Goal: Find specific page/section: Find specific page/section

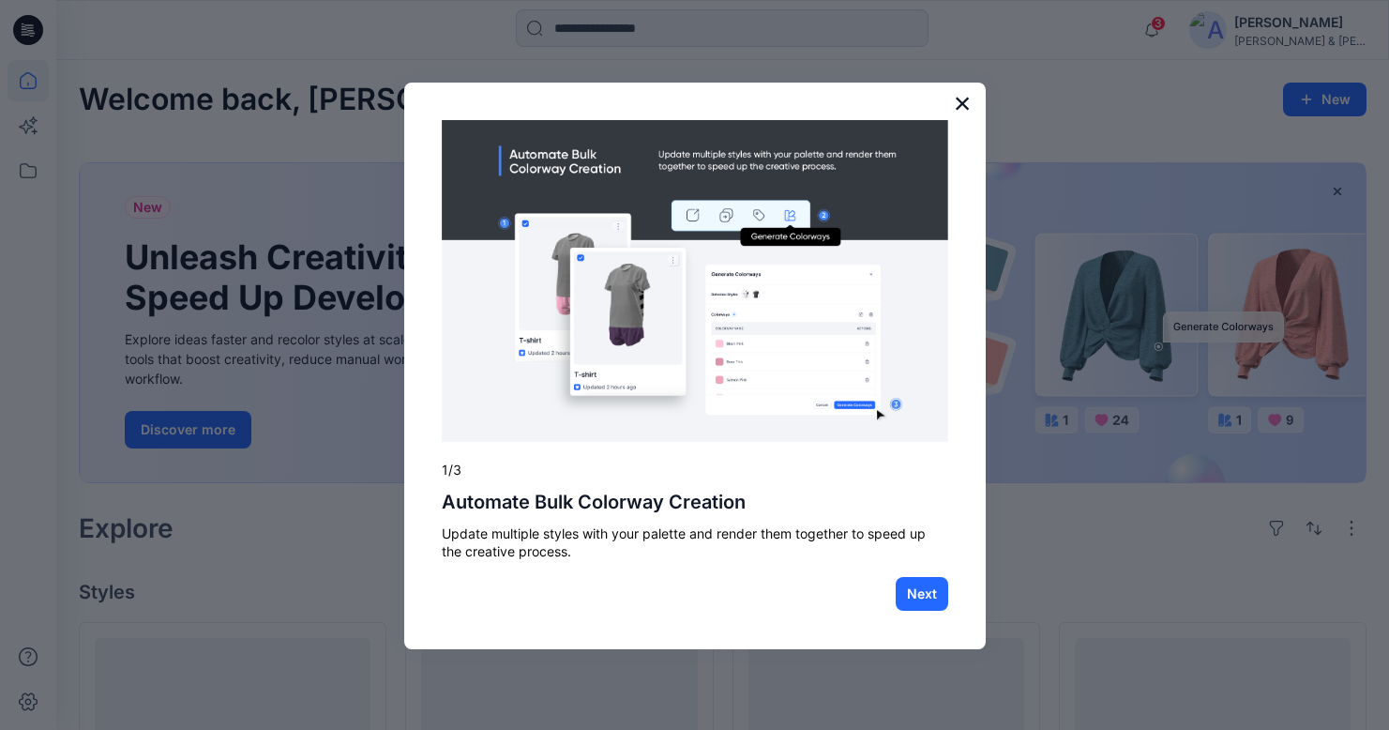
click at [960, 112] on button "×" at bounding box center [963, 103] width 18 height 30
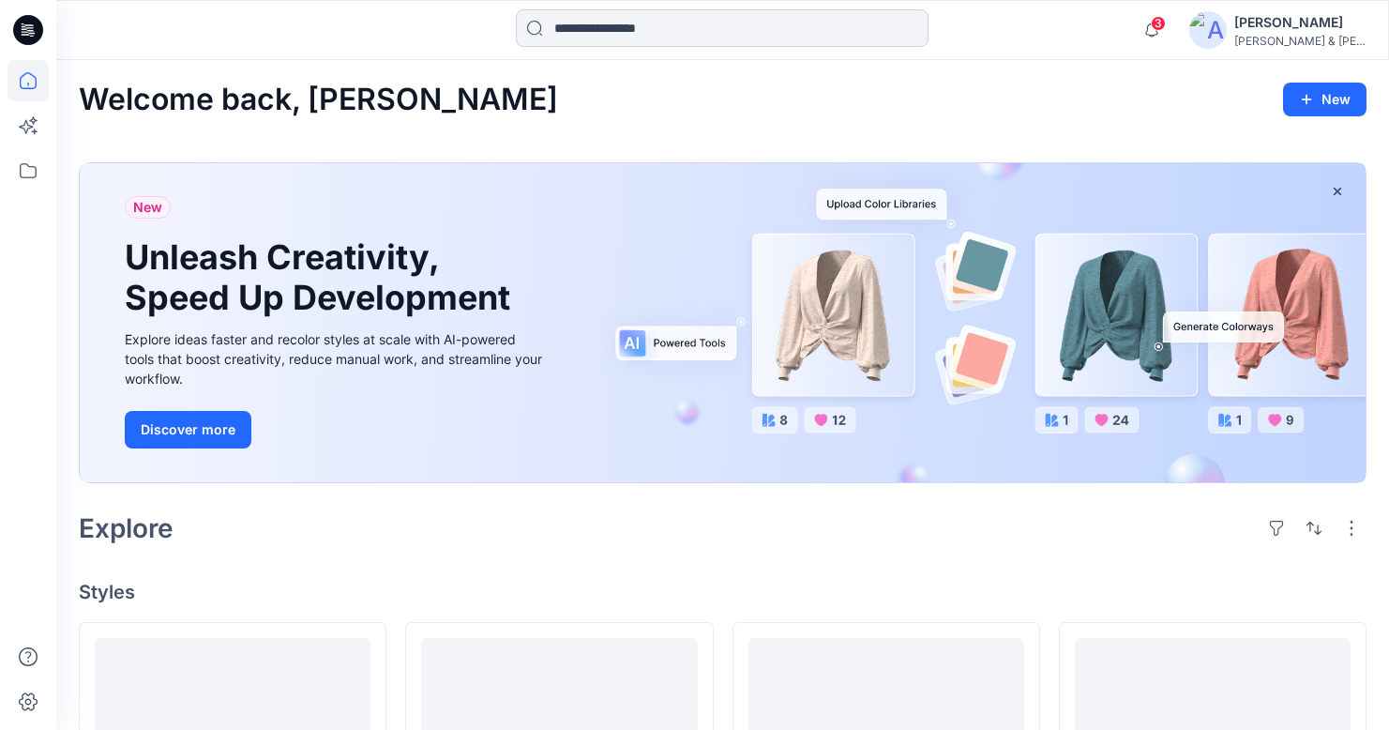
click at [697, 24] on input at bounding box center [722, 28] width 413 height 38
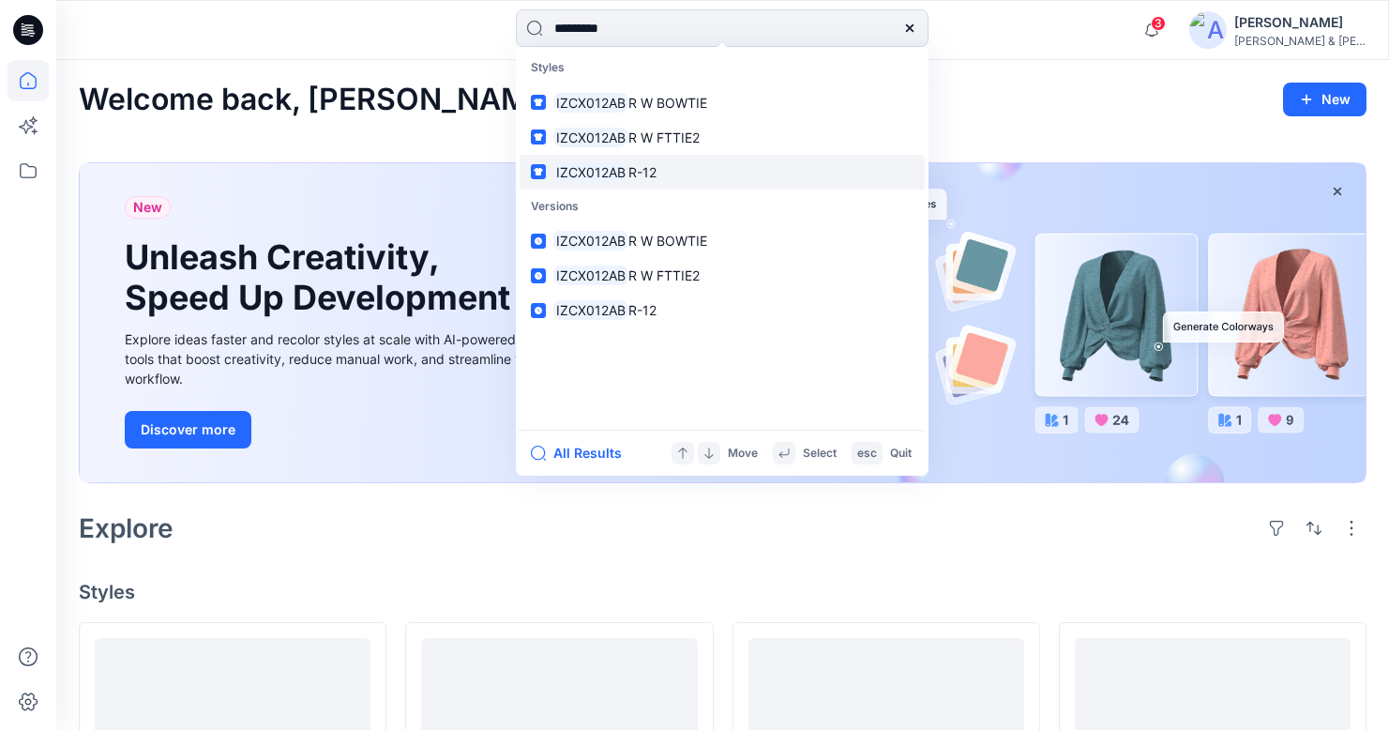
type input "*********"
click at [668, 167] on link "IZCX012AB R-12" at bounding box center [722, 172] width 405 height 35
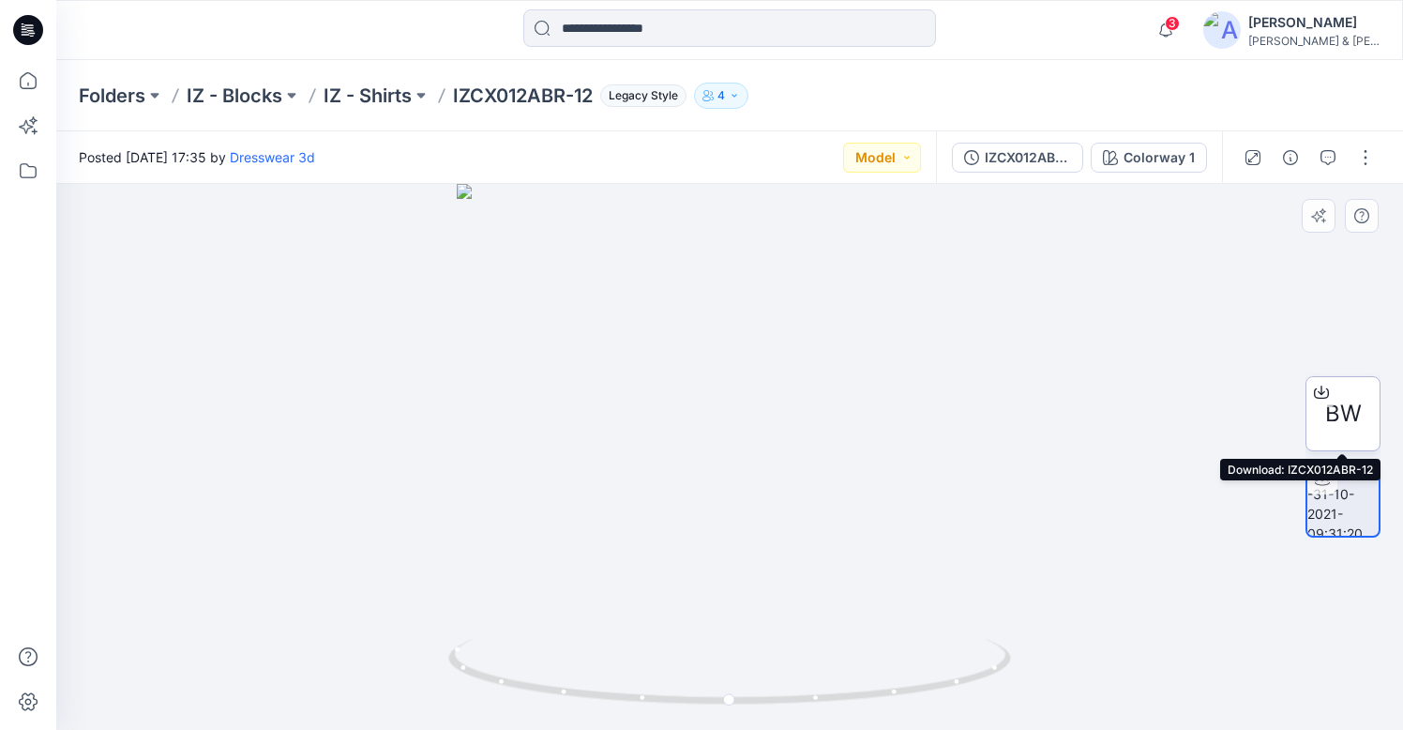
click at [1359, 417] on span "BW" at bounding box center [1343, 414] width 37 height 34
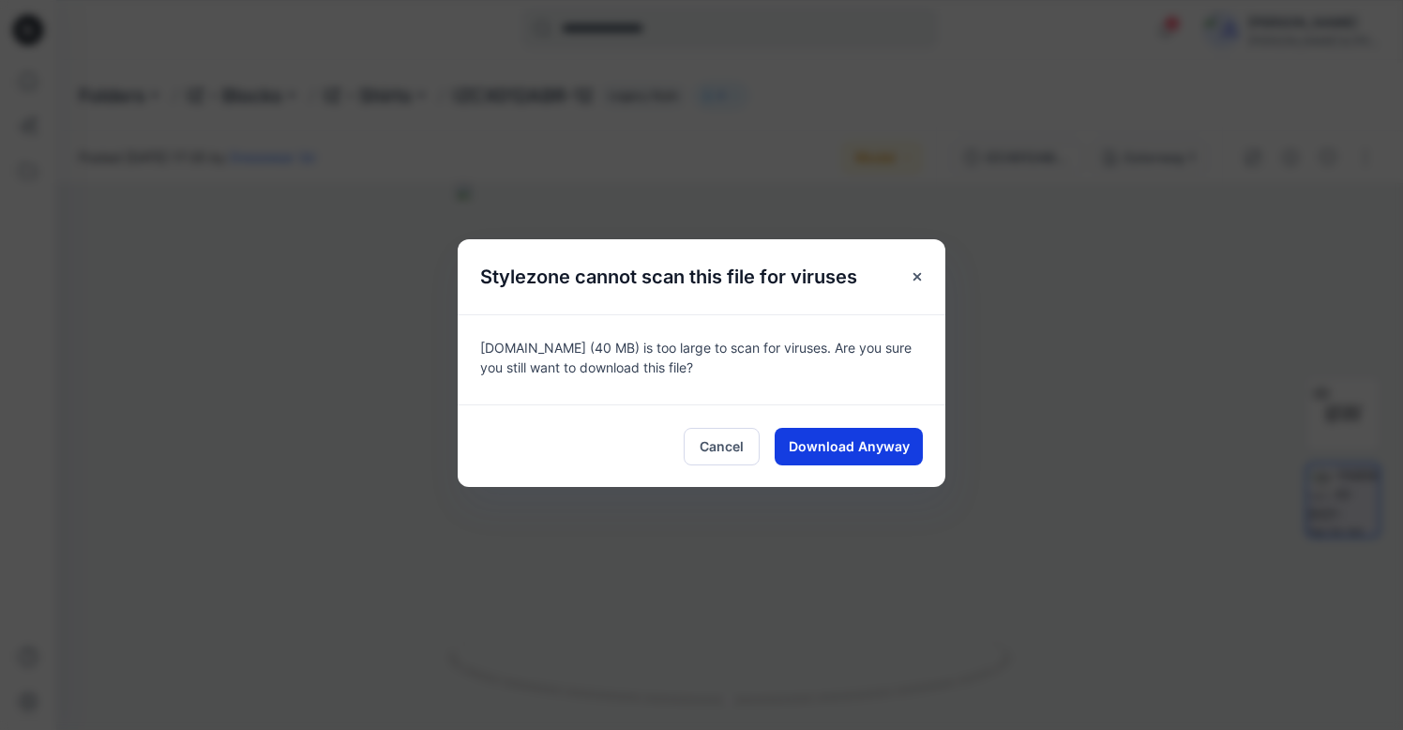
click at [854, 446] on span "Download Anyway" at bounding box center [849, 446] width 121 height 20
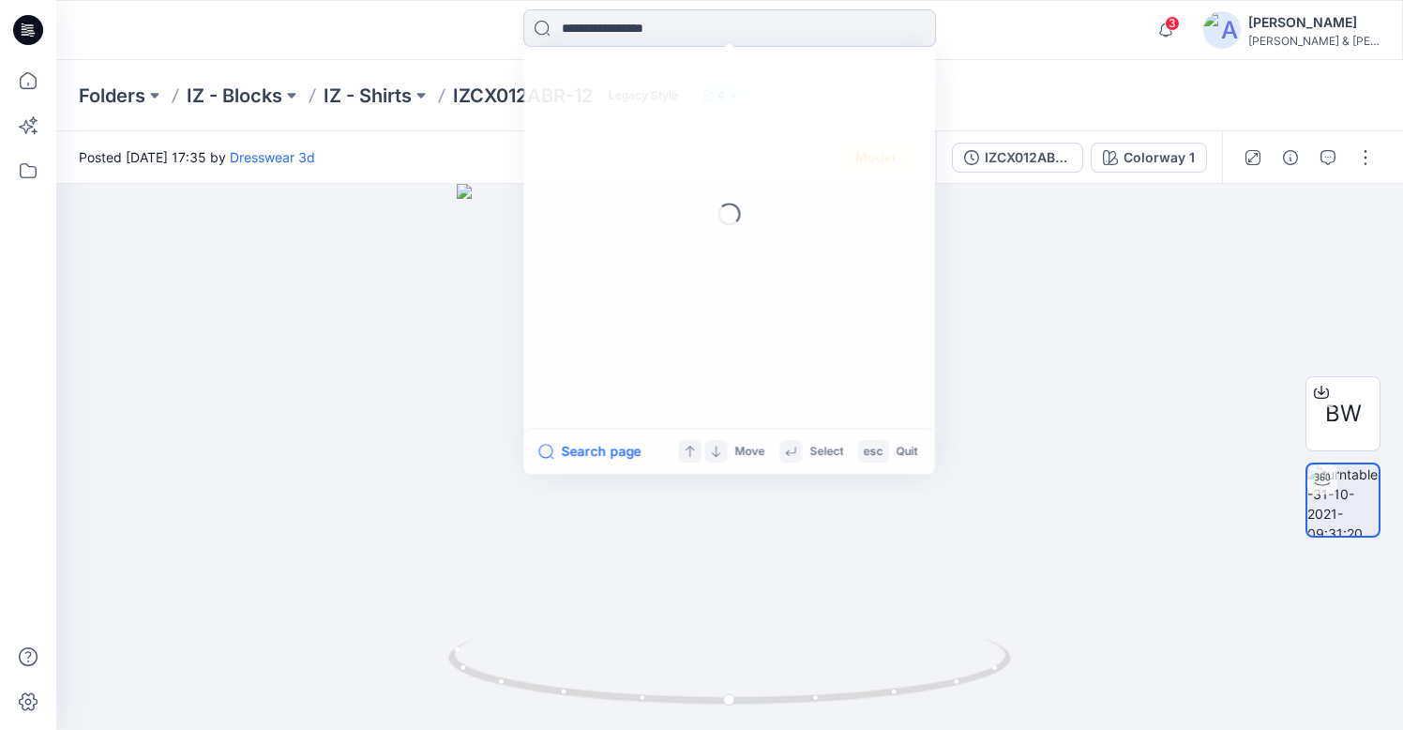
click at [700, 29] on input at bounding box center [729, 28] width 413 height 38
type input "*******"
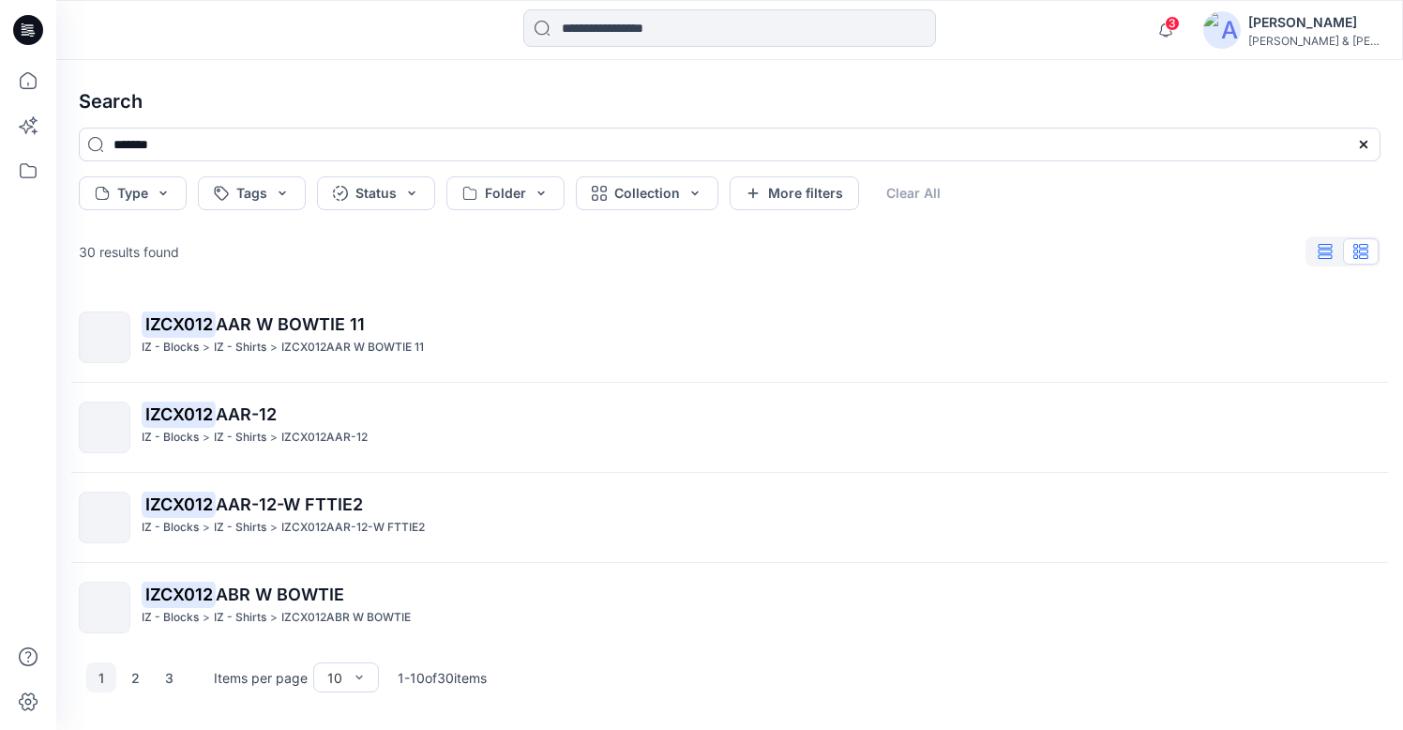
click at [1329, 245] on icon "button" at bounding box center [1326, 251] width 14 height 15
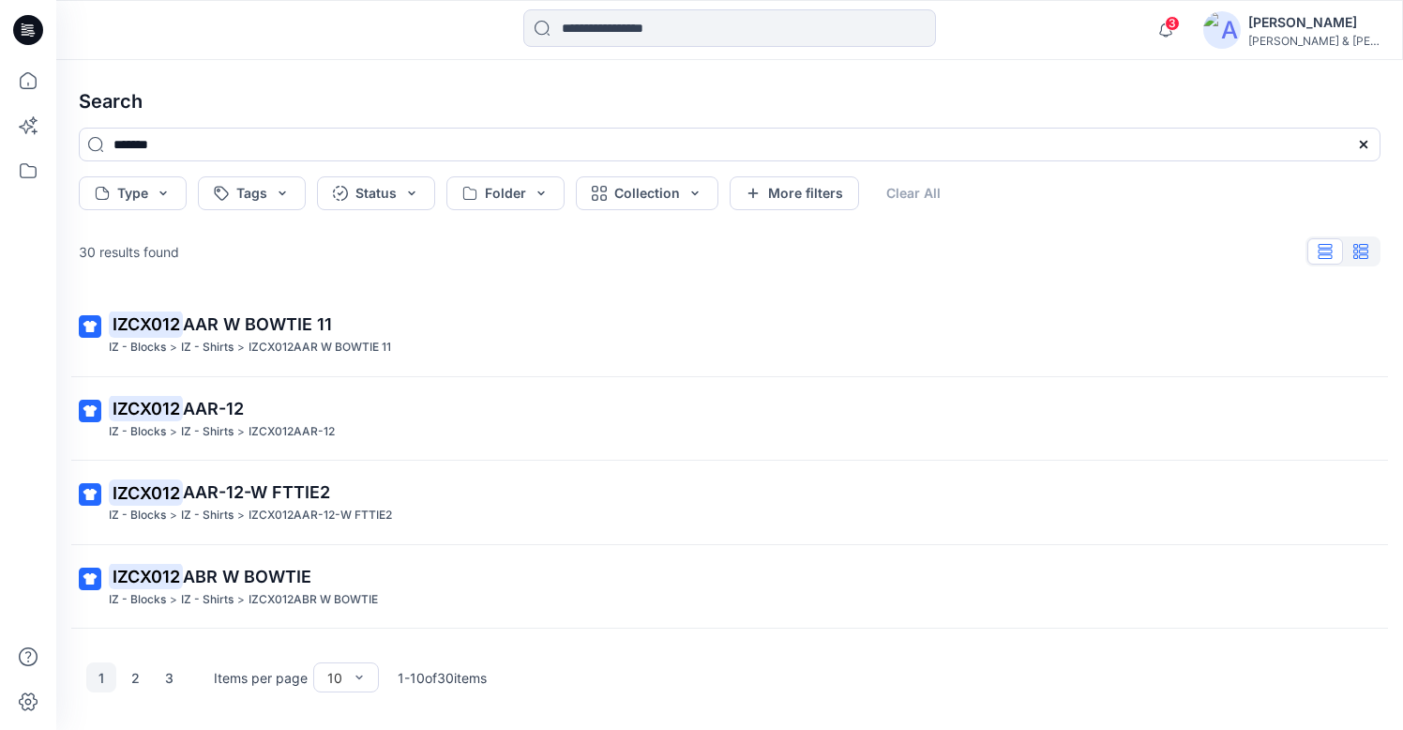
click at [1370, 254] on button "button" at bounding box center [1361, 251] width 36 height 26
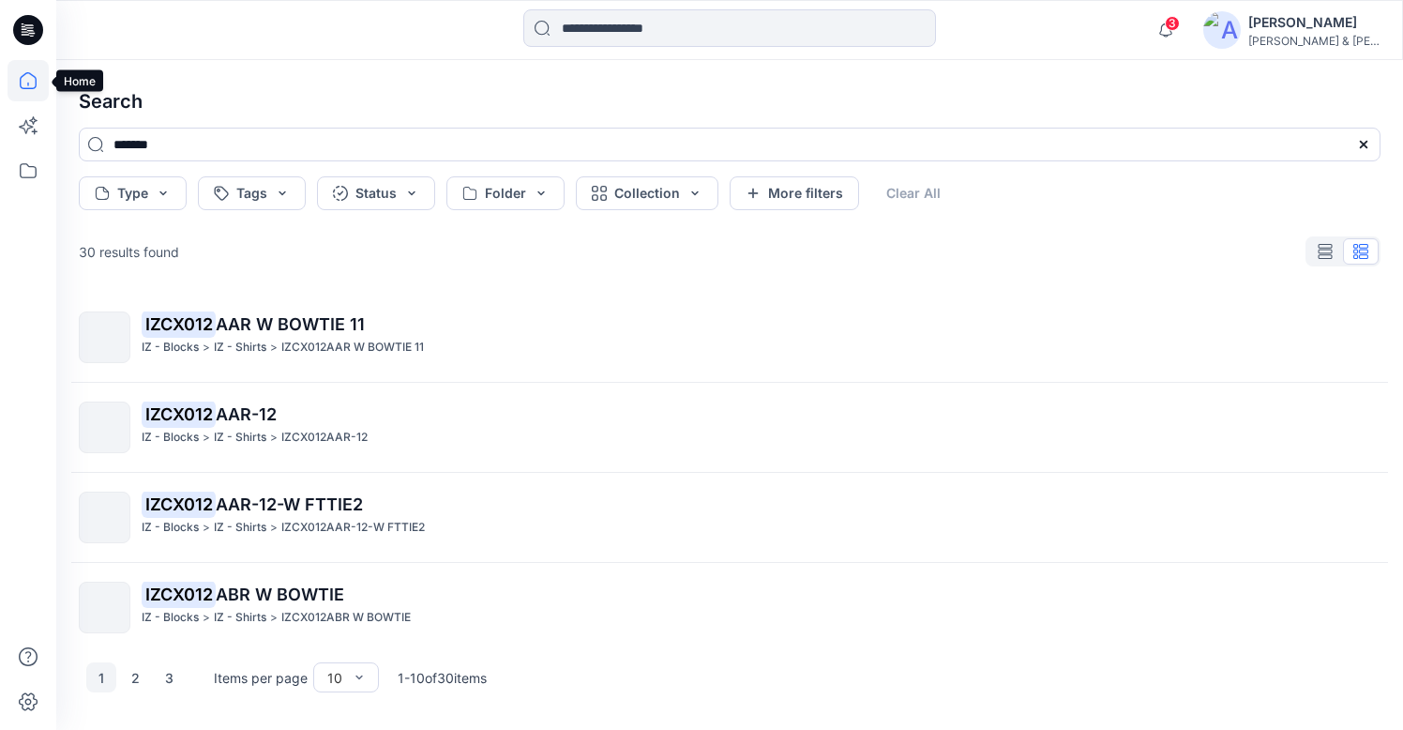
click at [33, 82] on icon at bounding box center [28, 80] width 41 height 41
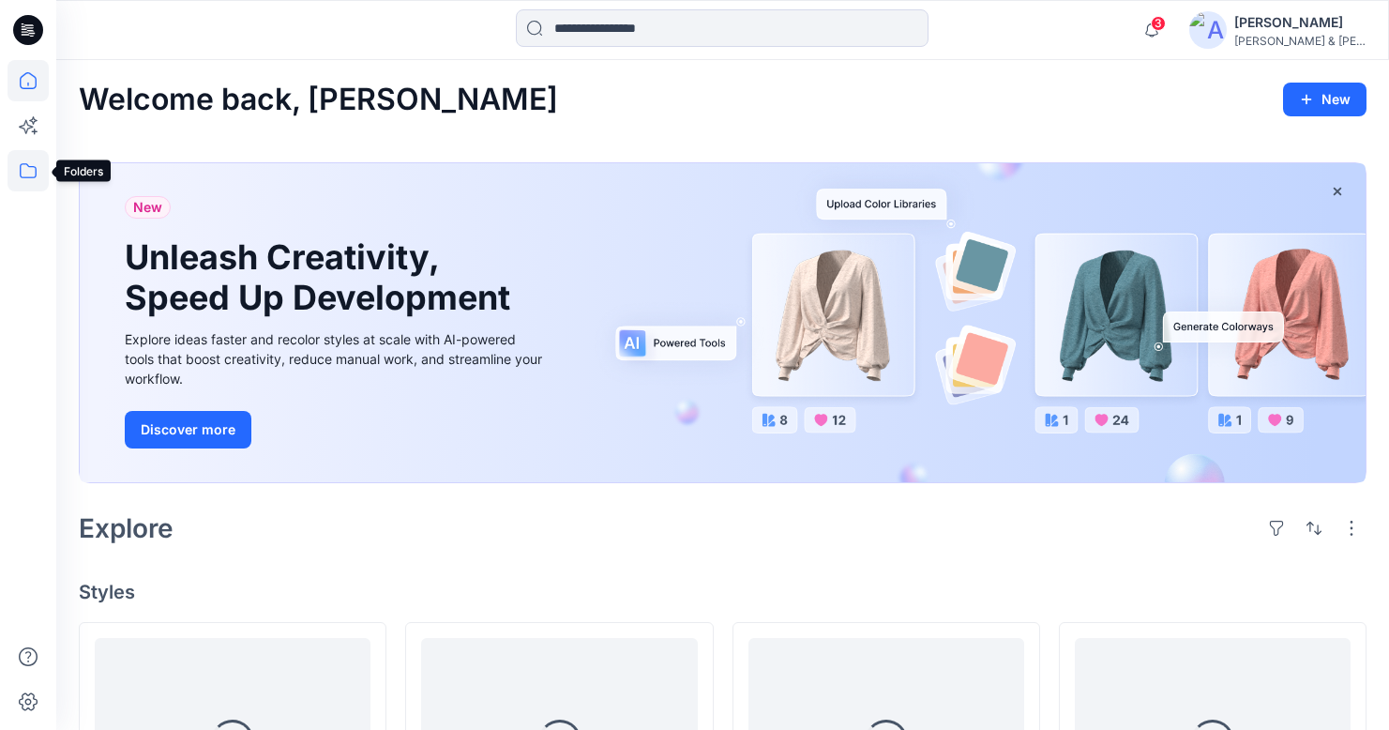
click at [34, 176] on icon at bounding box center [28, 170] width 41 height 41
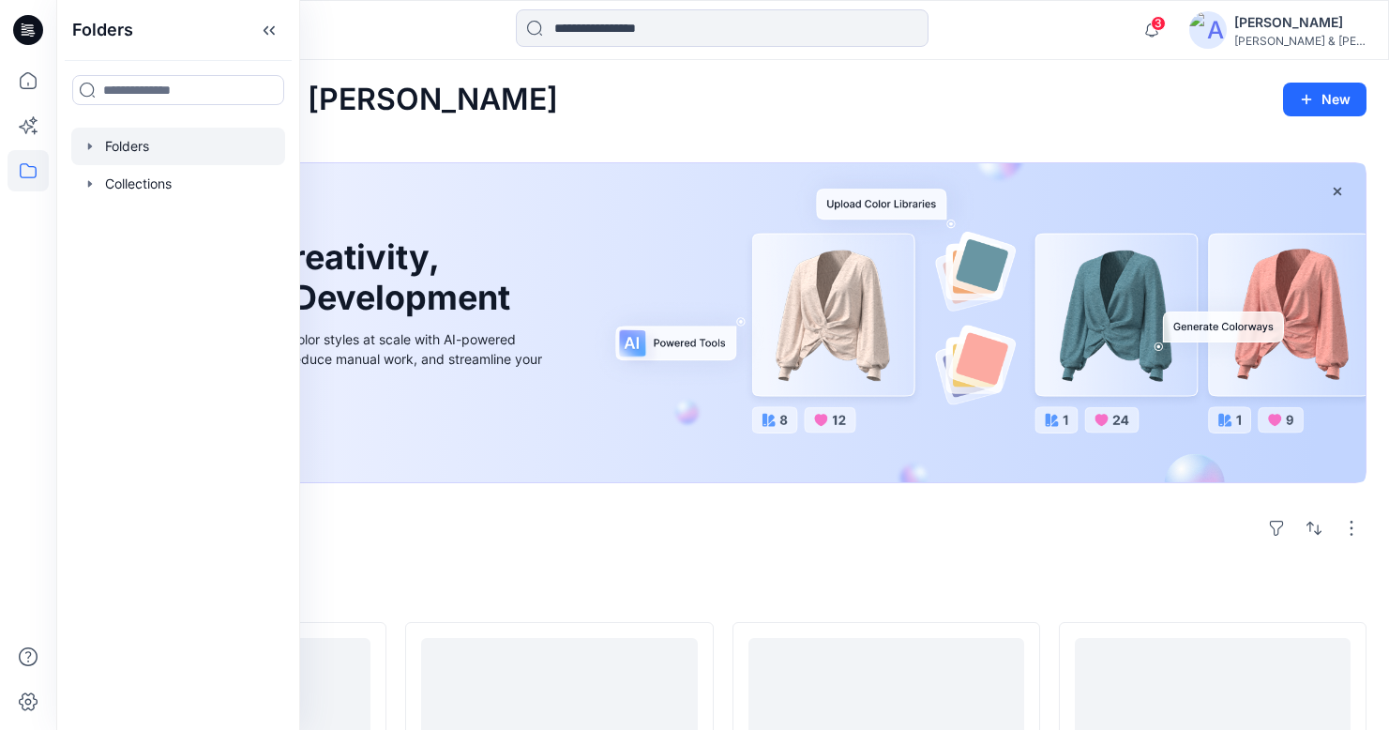
click at [92, 144] on icon "button" at bounding box center [90, 146] width 15 height 15
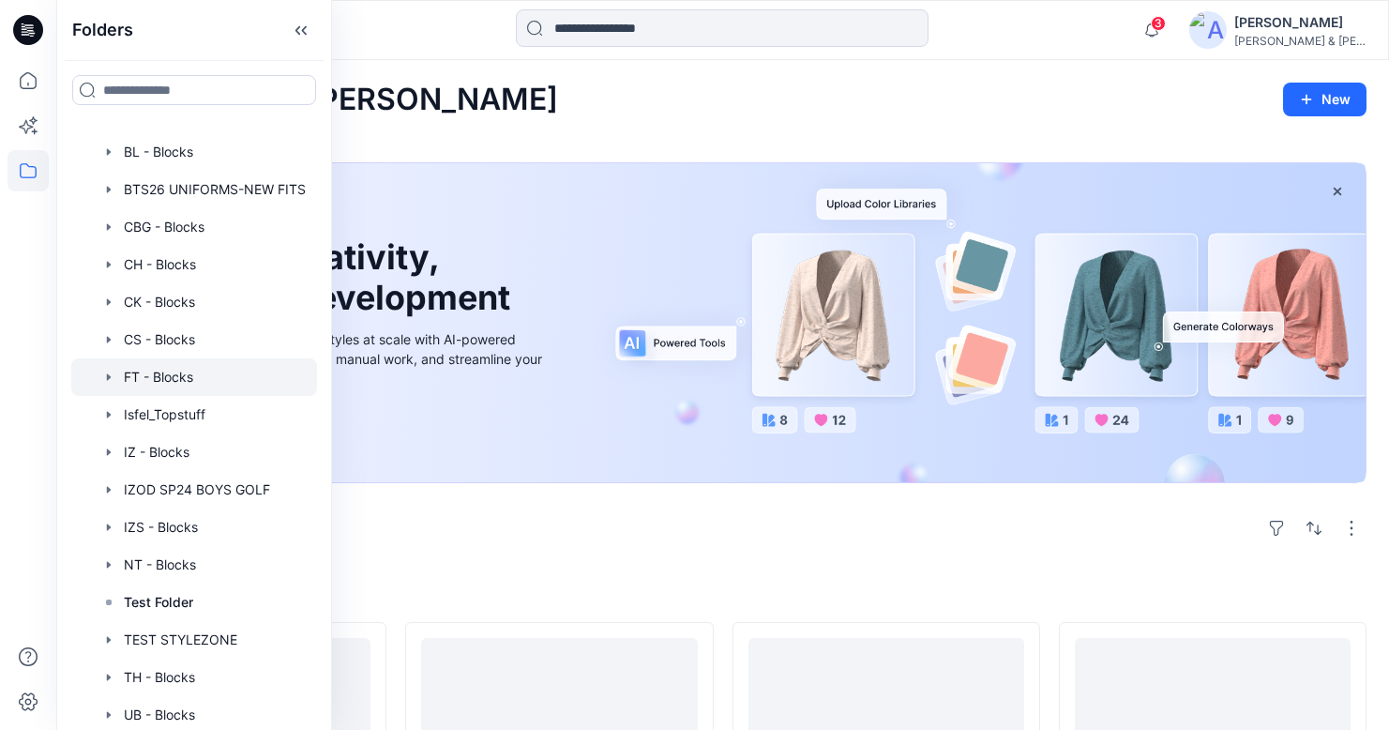
scroll to position [53, 0]
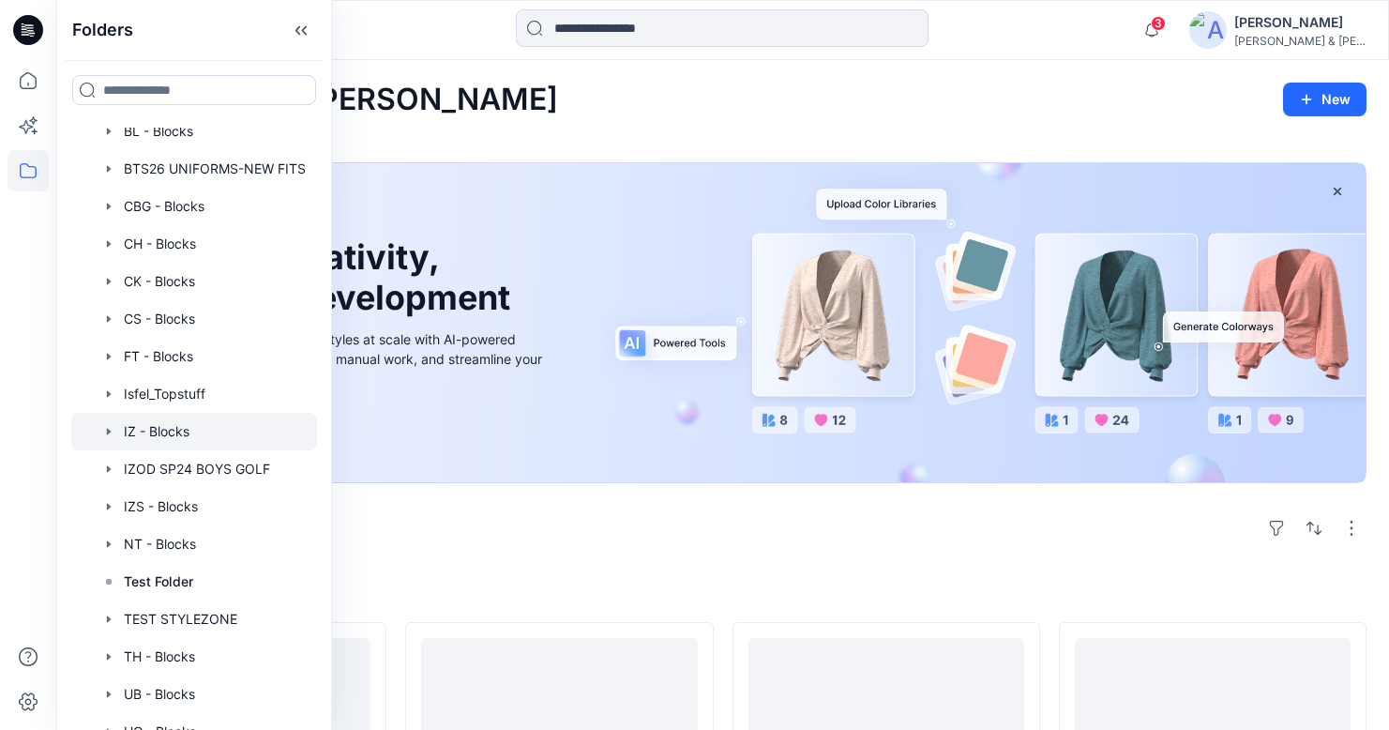
click at [111, 427] on icon "button" at bounding box center [108, 431] width 15 height 15
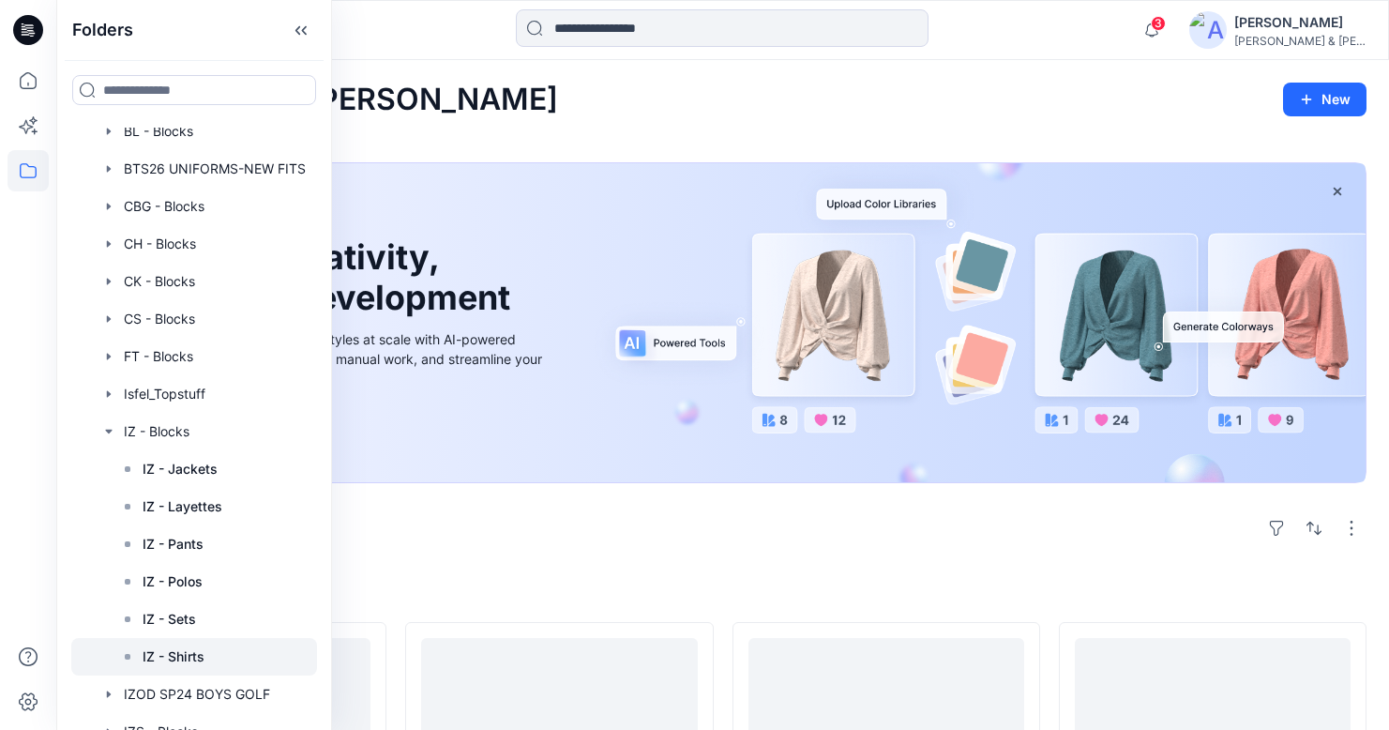
click at [167, 657] on p "IZ - Shirts" at bounding box center [174, 656] width 62 height 23
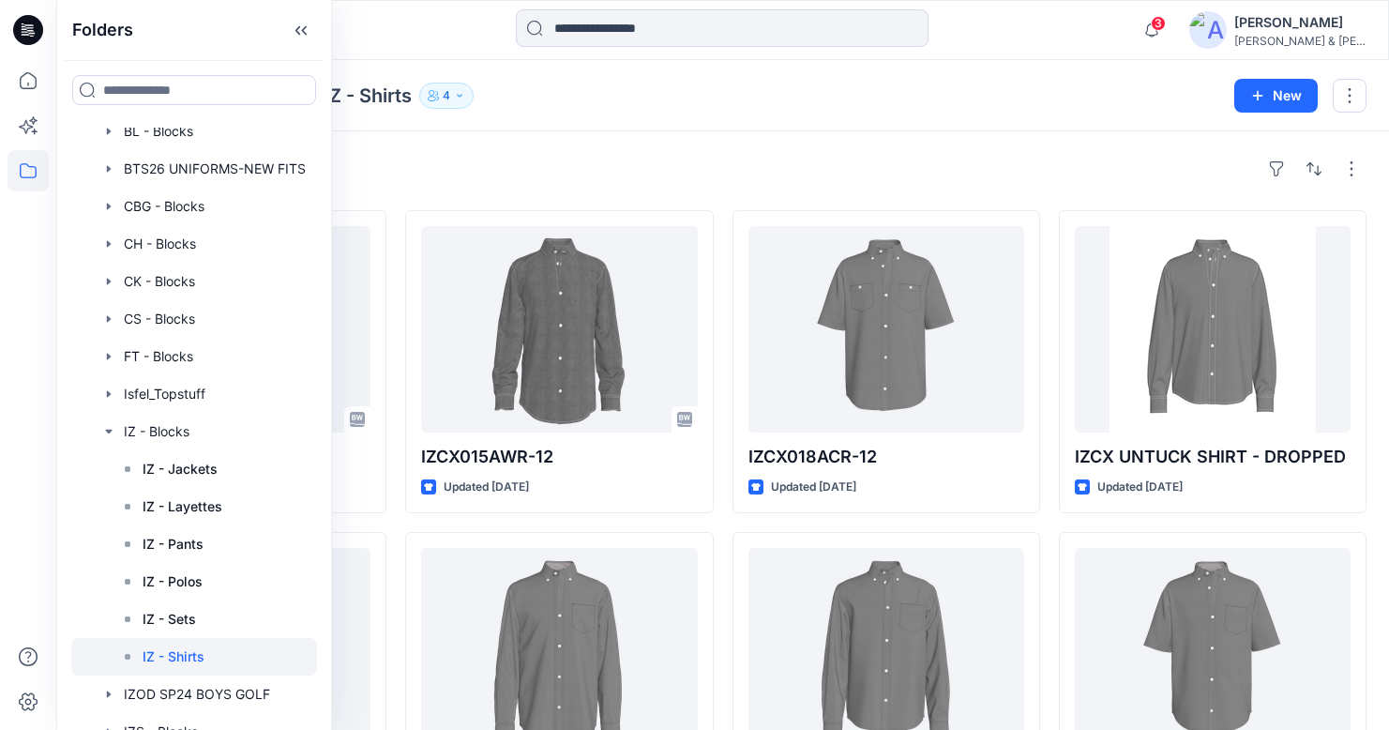
click at [731, 176] on div "Styles" at bounding box center [723, 169] width 1288 height 30
